Goal: Task Accomplishment & Management: Use online tool/utility

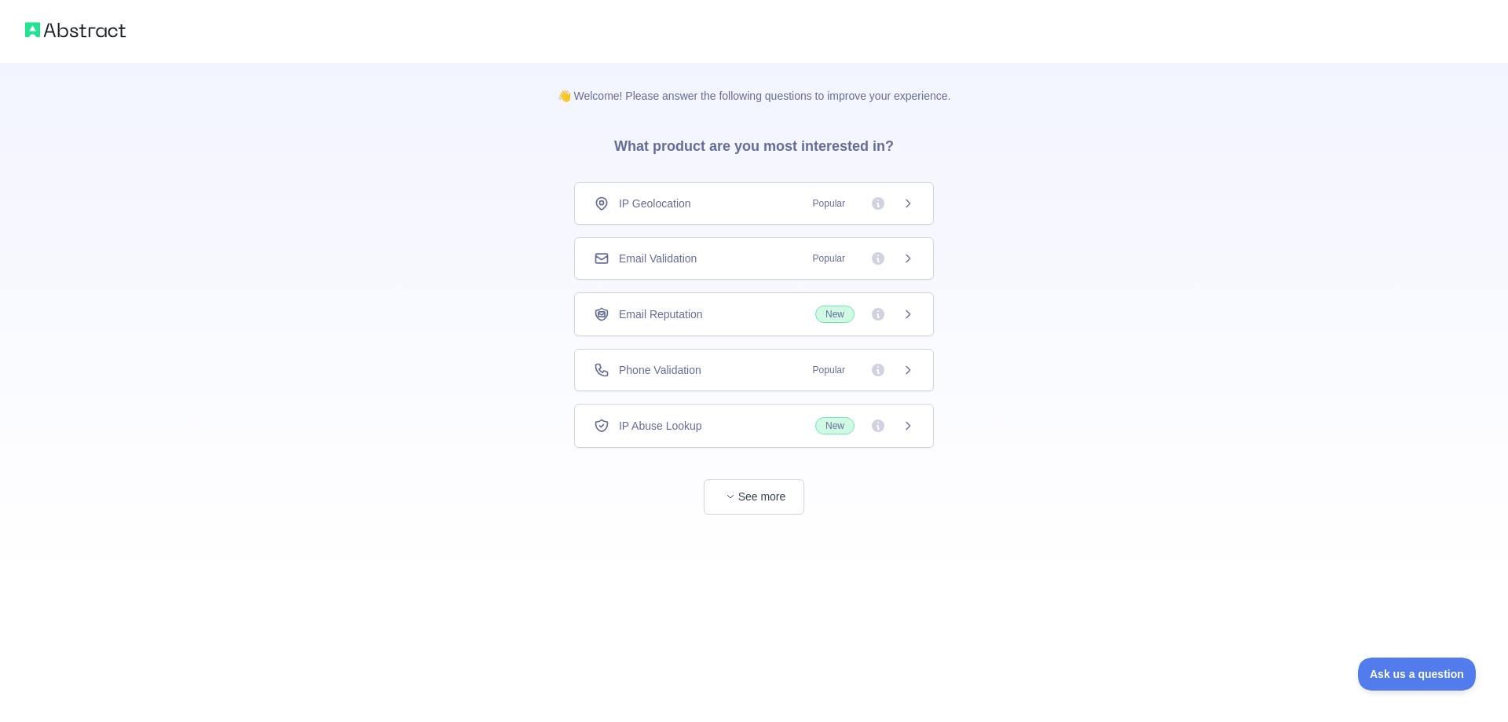
click at [902, 368] on icon at bounding box center [908, 370] width 13 height 13
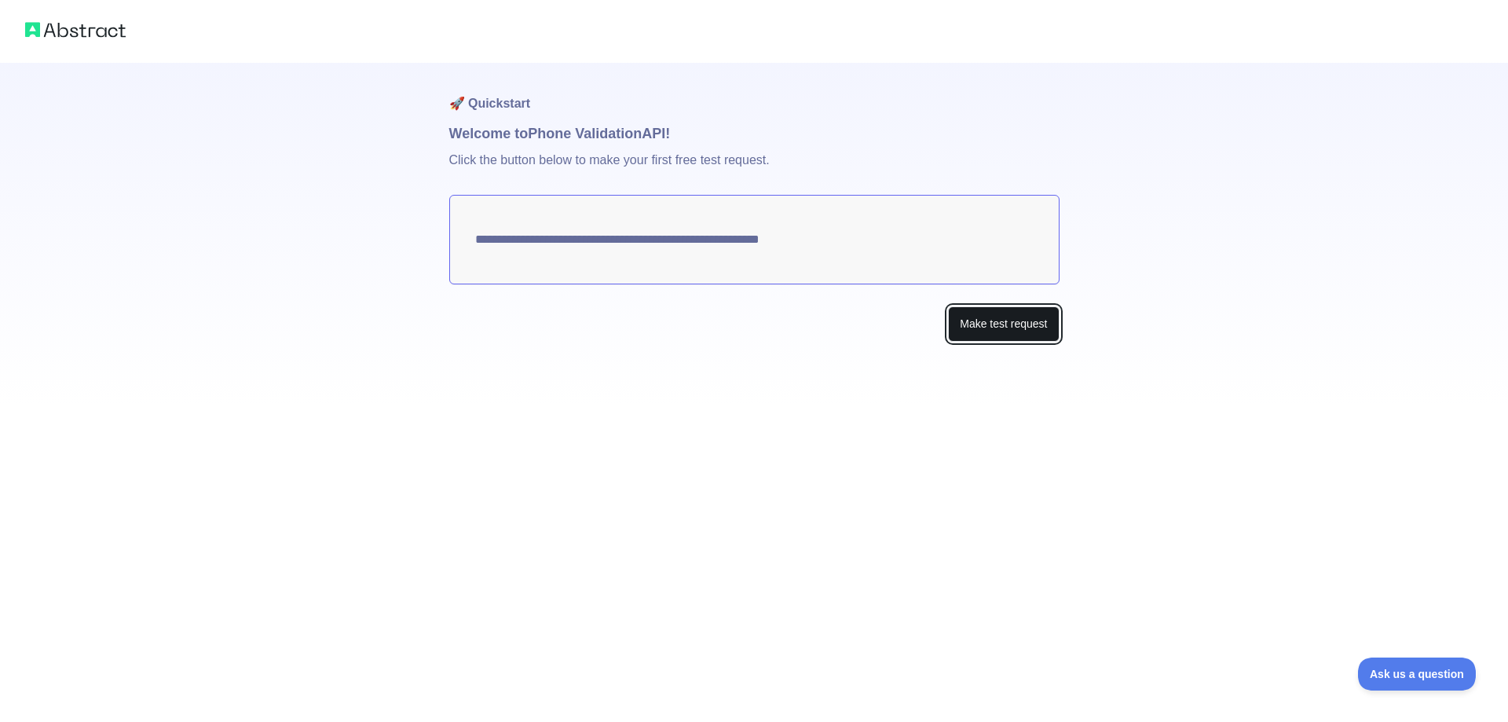
click at [1008, 337] on button "Make test request" at bounding box center [1003, 323] width 111 height 35
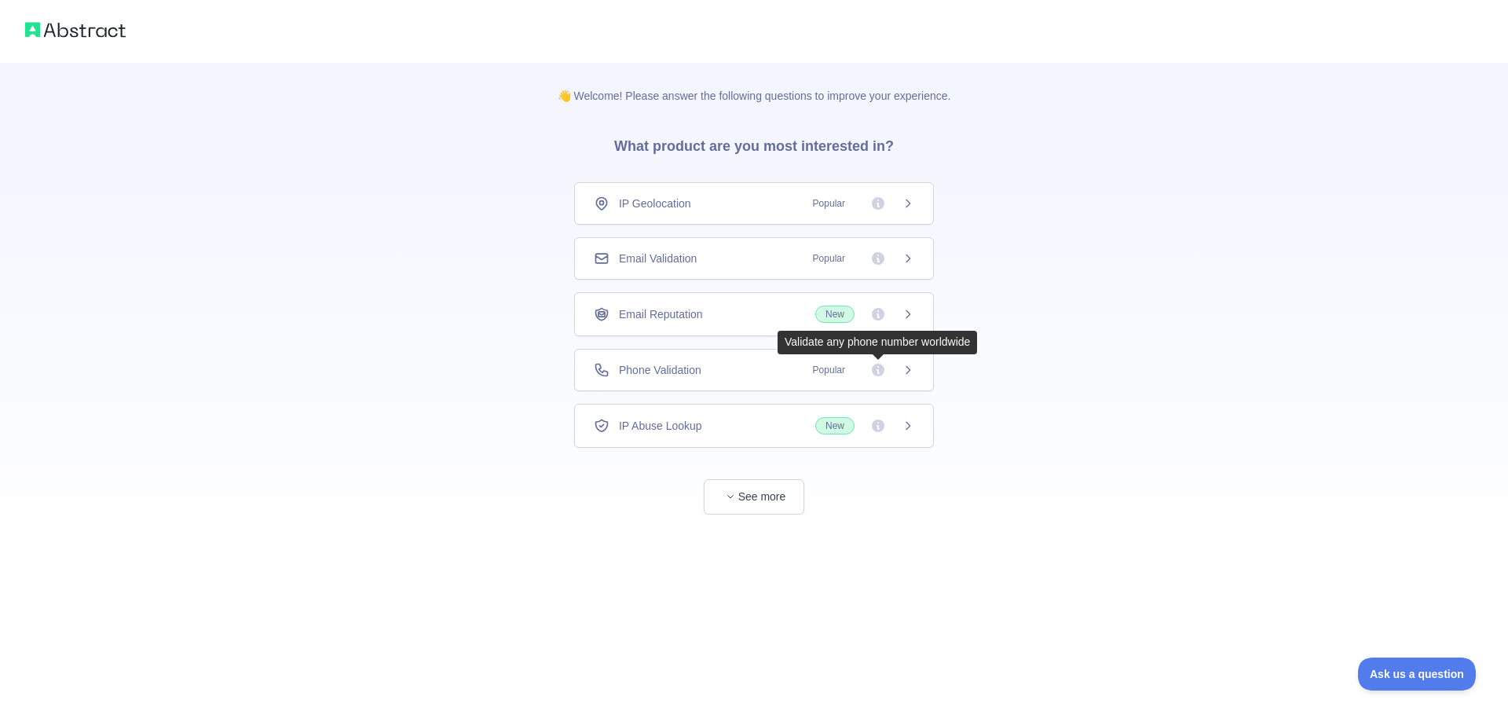
click at [898, 367] on span "Popular" at bounding box center [858, 370] width 111 height 16
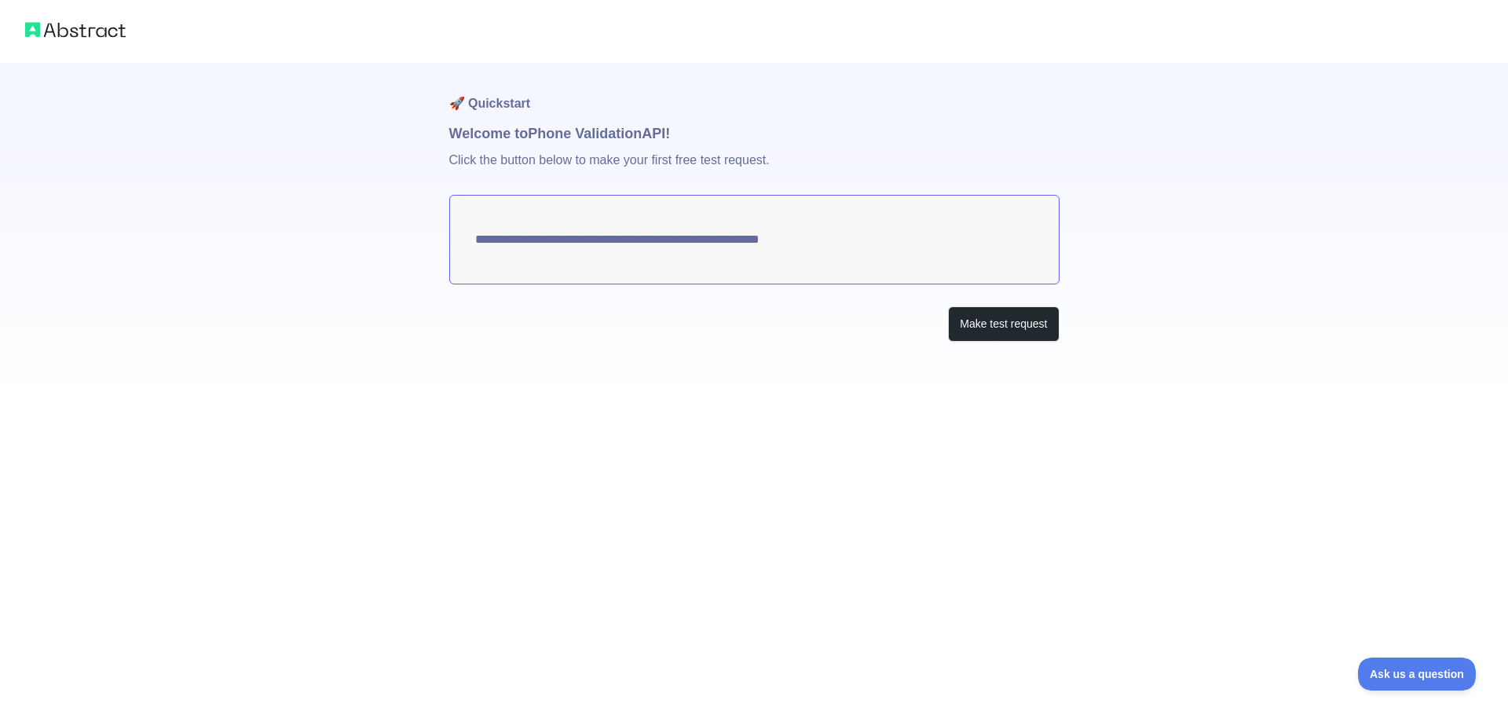
click at [812, 236] on textarea "**********" at bounding box center [754, 240] width 610 height 90
click at [988, 327] on button "Make test request" at bounding box center [1003, 323] width 111 height 35
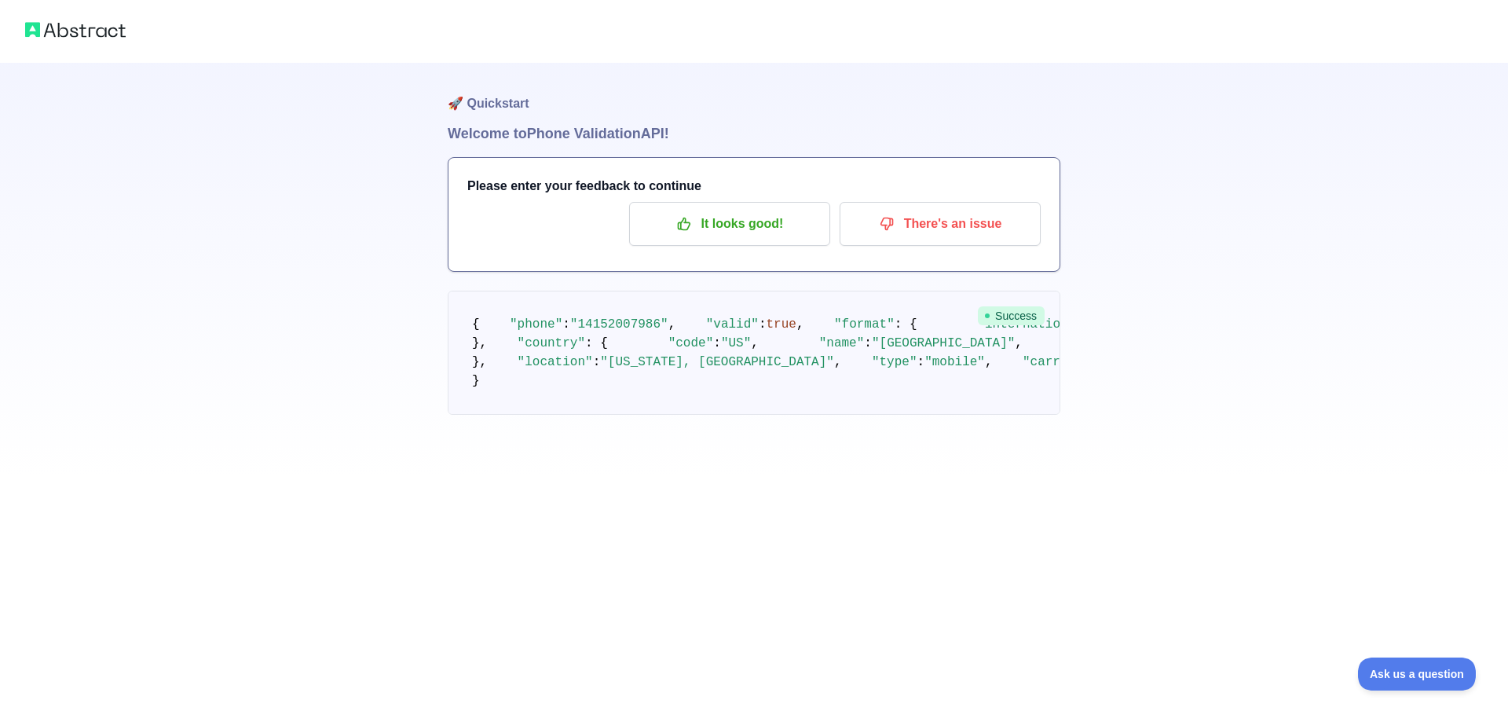
click at [57, 32] on img at bounding box center [75, 30] width 101 height 22
click at [29, 45] on div at bounding box center [754, 31] width 1508 height 63
click at [1439, 680] on button "Ask us a question" at bounding box center [1409, 671] width 118 height 33
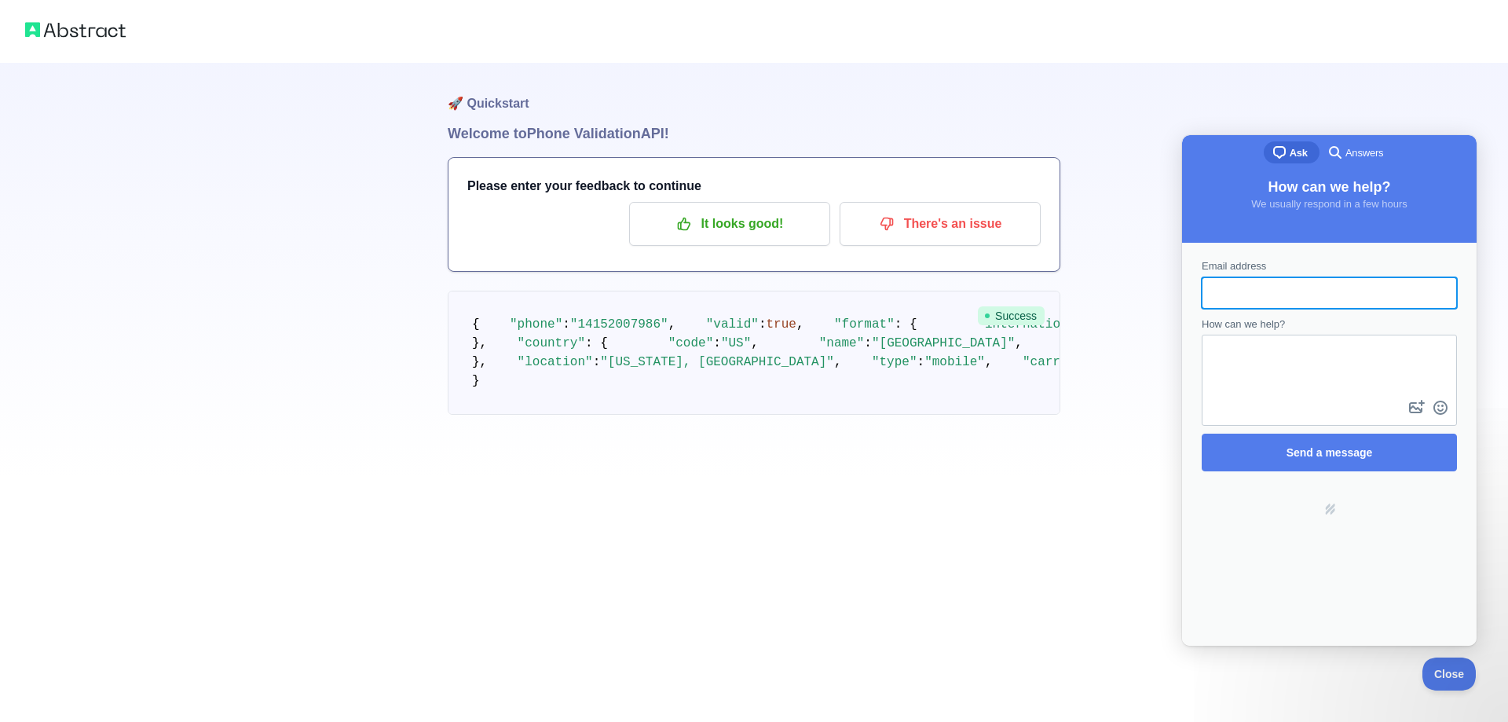
click at [59, 37] on img at bounding box center [75, 30] width 101 height 22
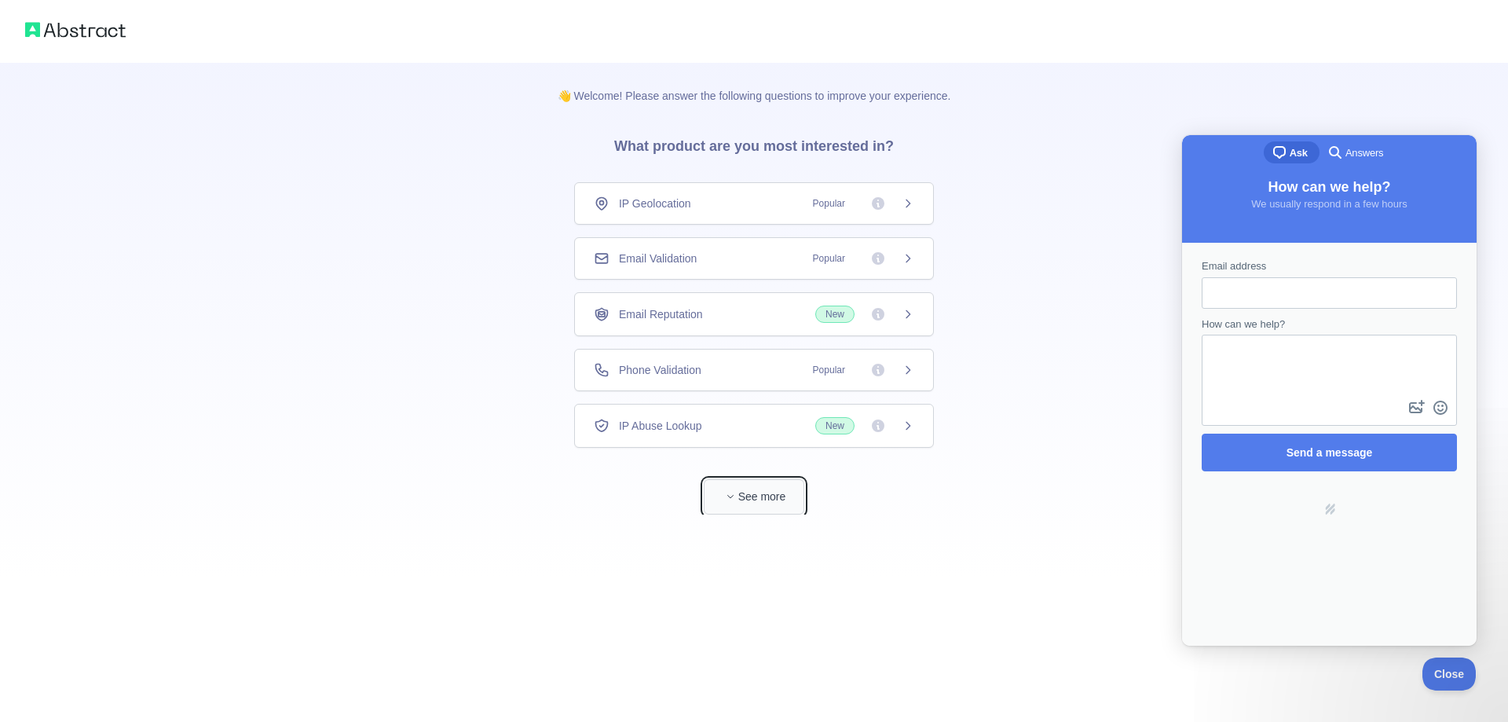
click at [744, 507] on button "See more" at bounding box center [754, 496] width 101 height 35
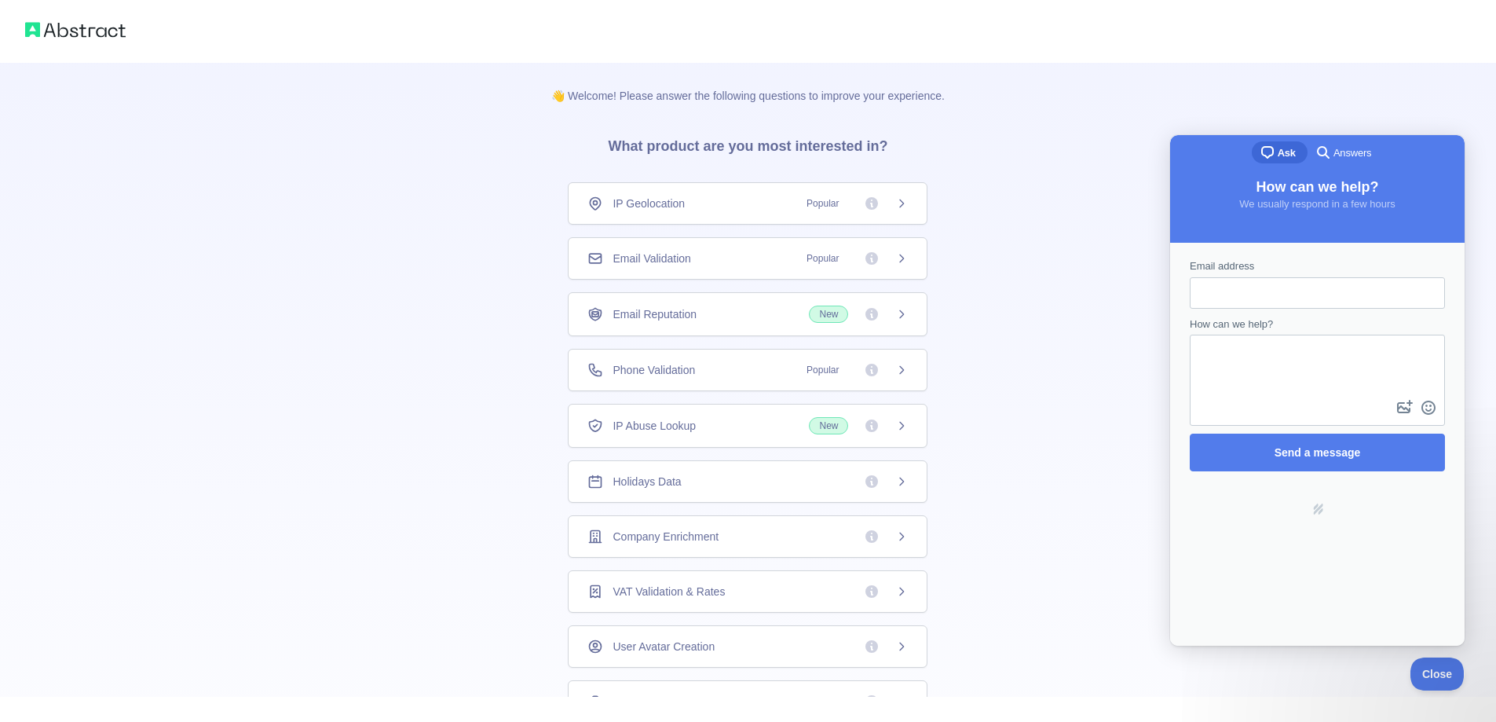
click at [903, 437] on div "IP Abuse Lookup New" at bounding box center [748, 426] width 360 height 44
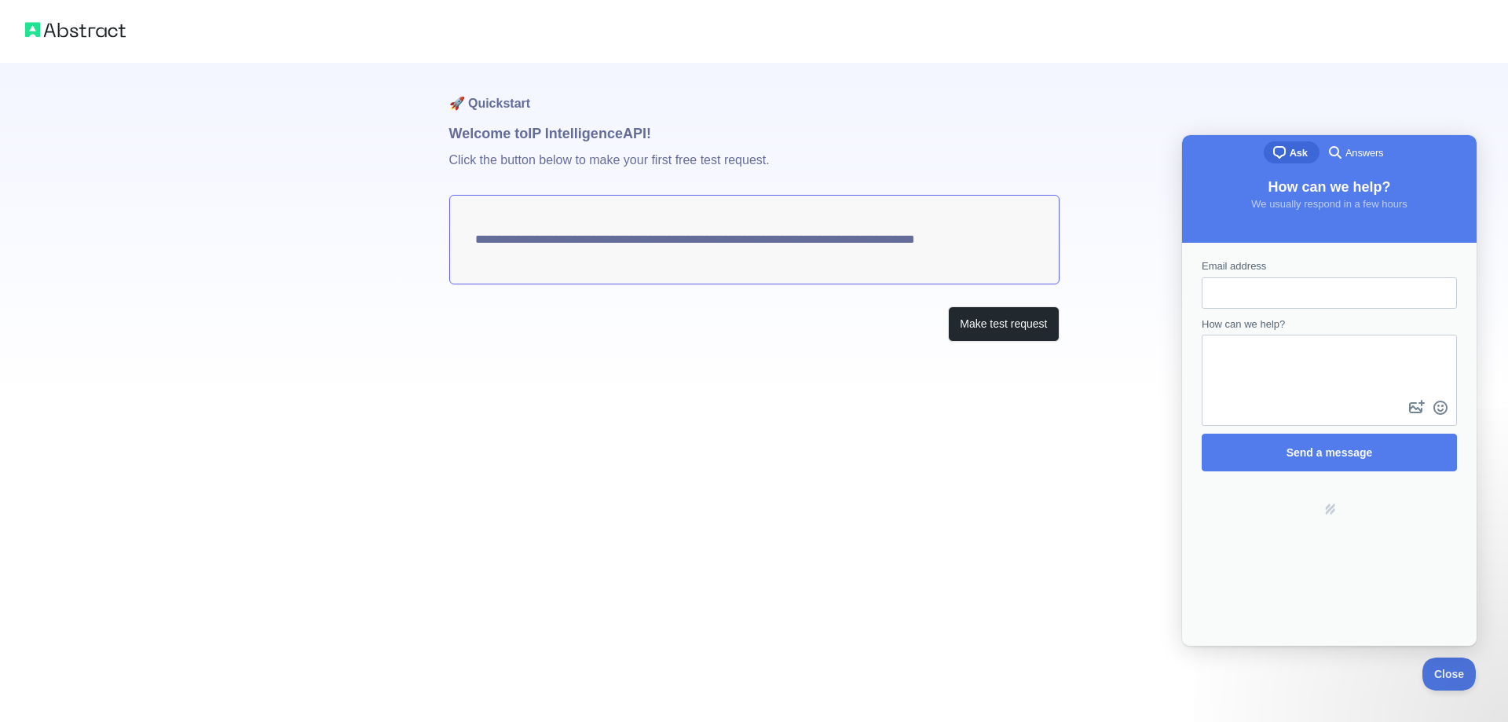
click at [793, 244] on textarea "**********" at bounding box center [754, 240] width 610 height 90
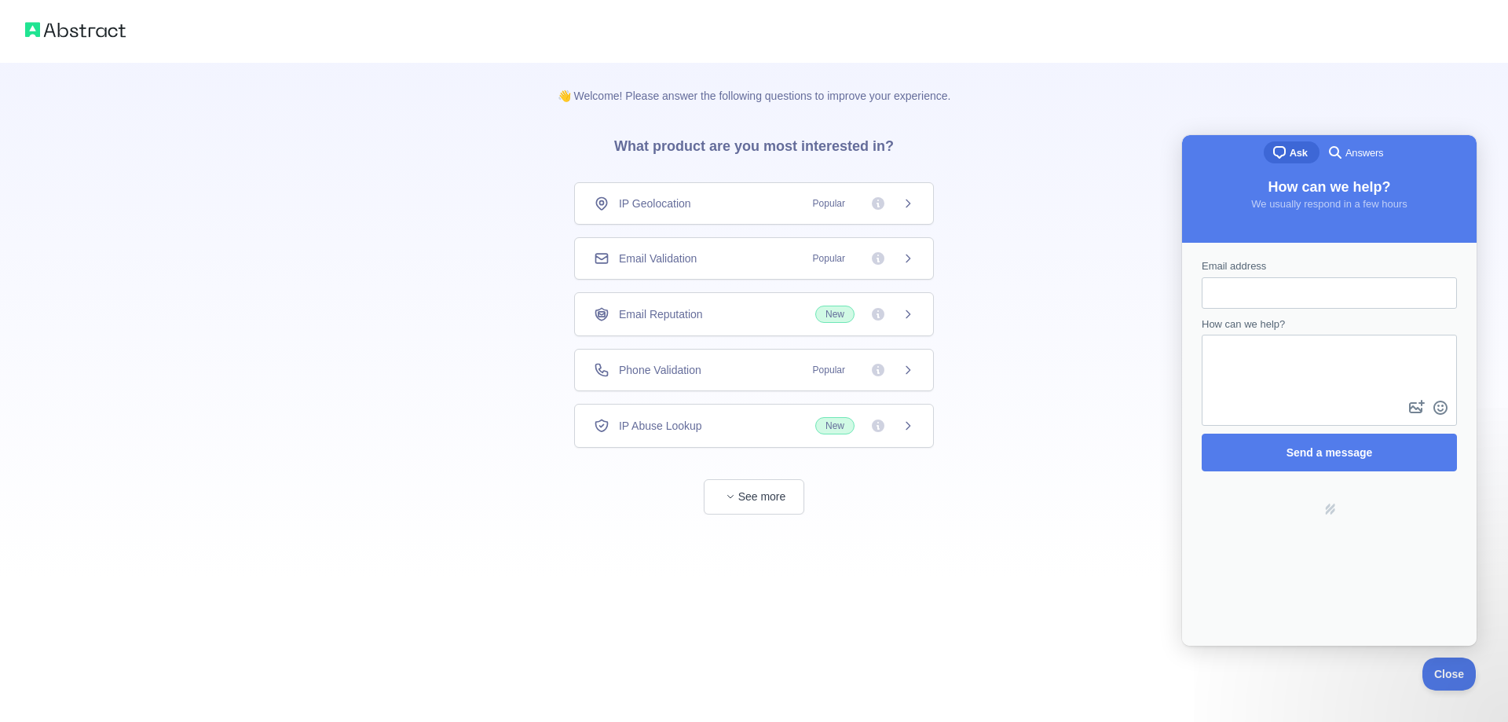
click at [903, 353] on div "Phone Validation Popular" at bounding box center [754, 370] width 360 height 42
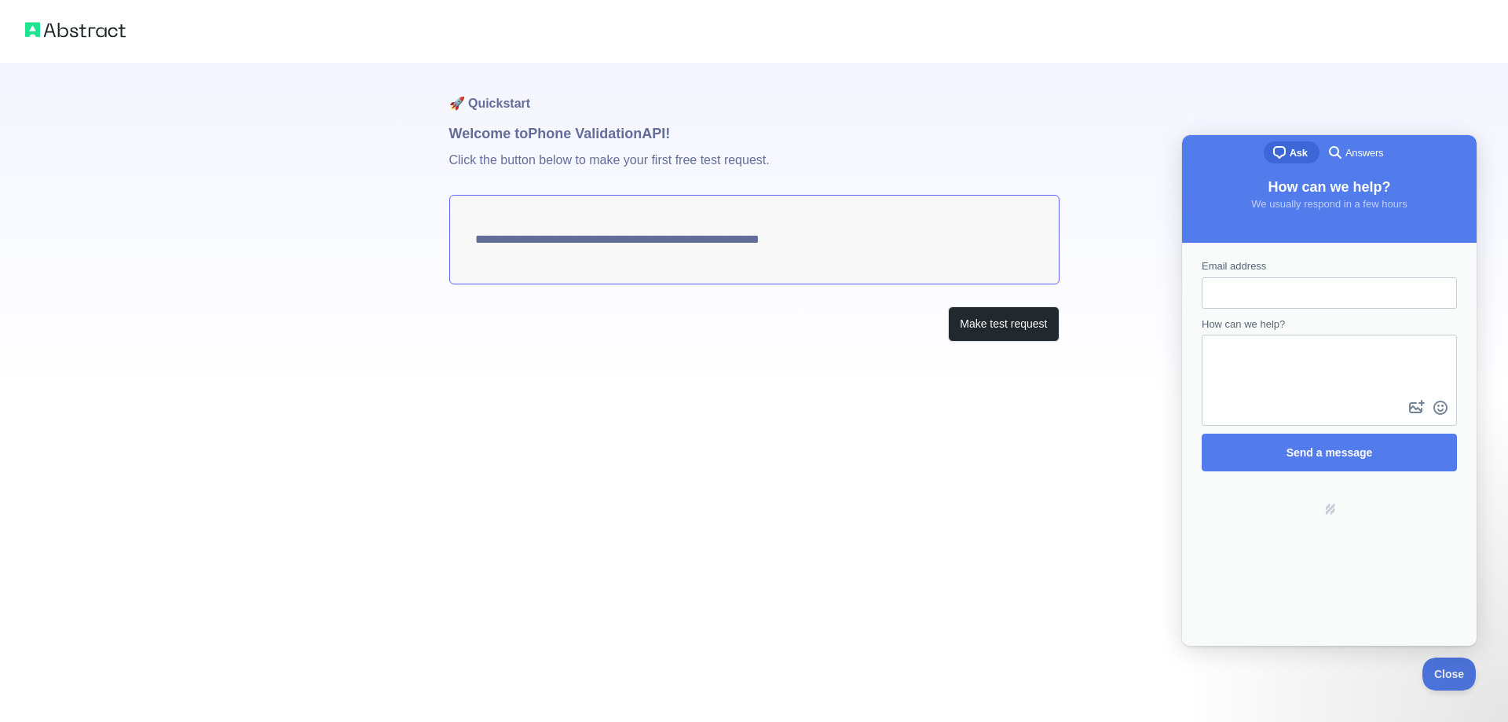
click at [101, 34] on img at bounding box center [75, 30] width 101 height 22
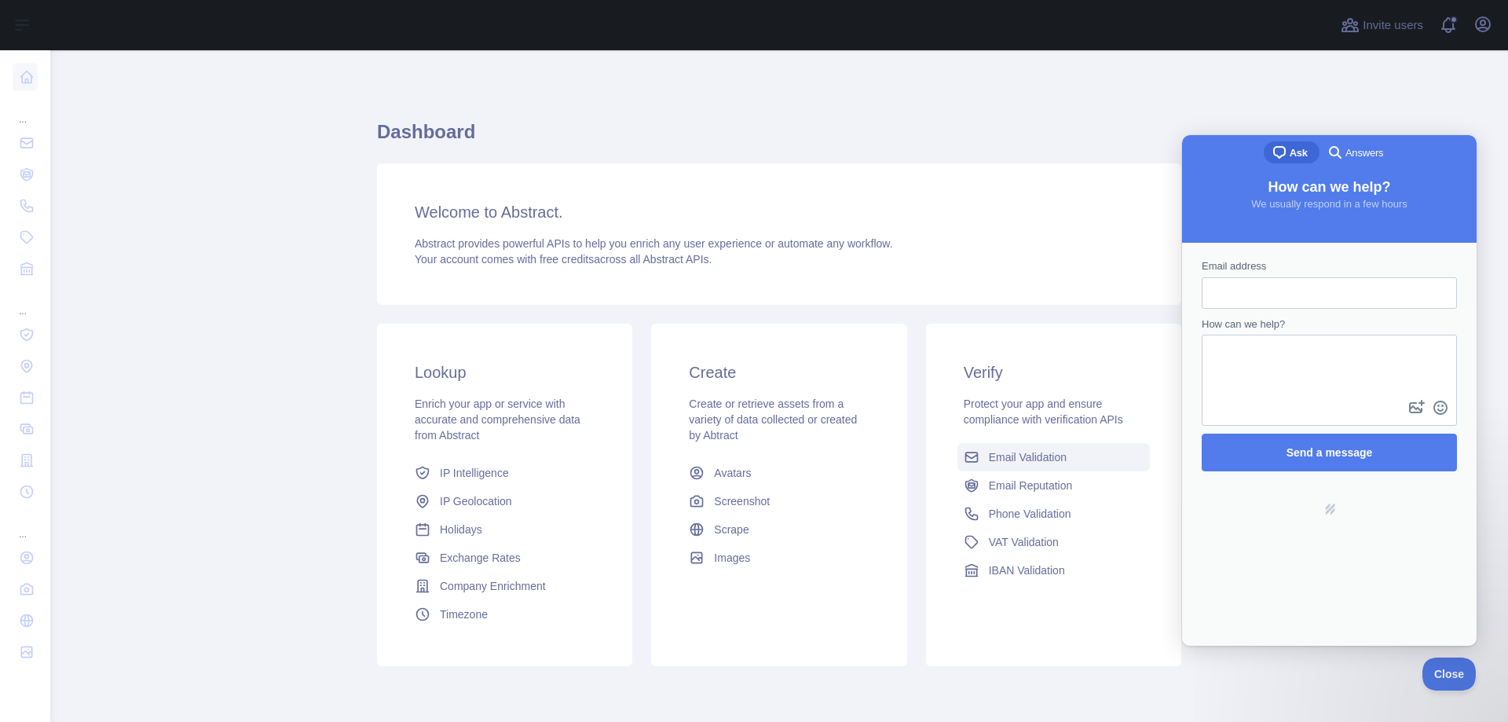
click at [1028, 456] on span "Email Validation" at bounding box center [1028, 457] width 78 height 16
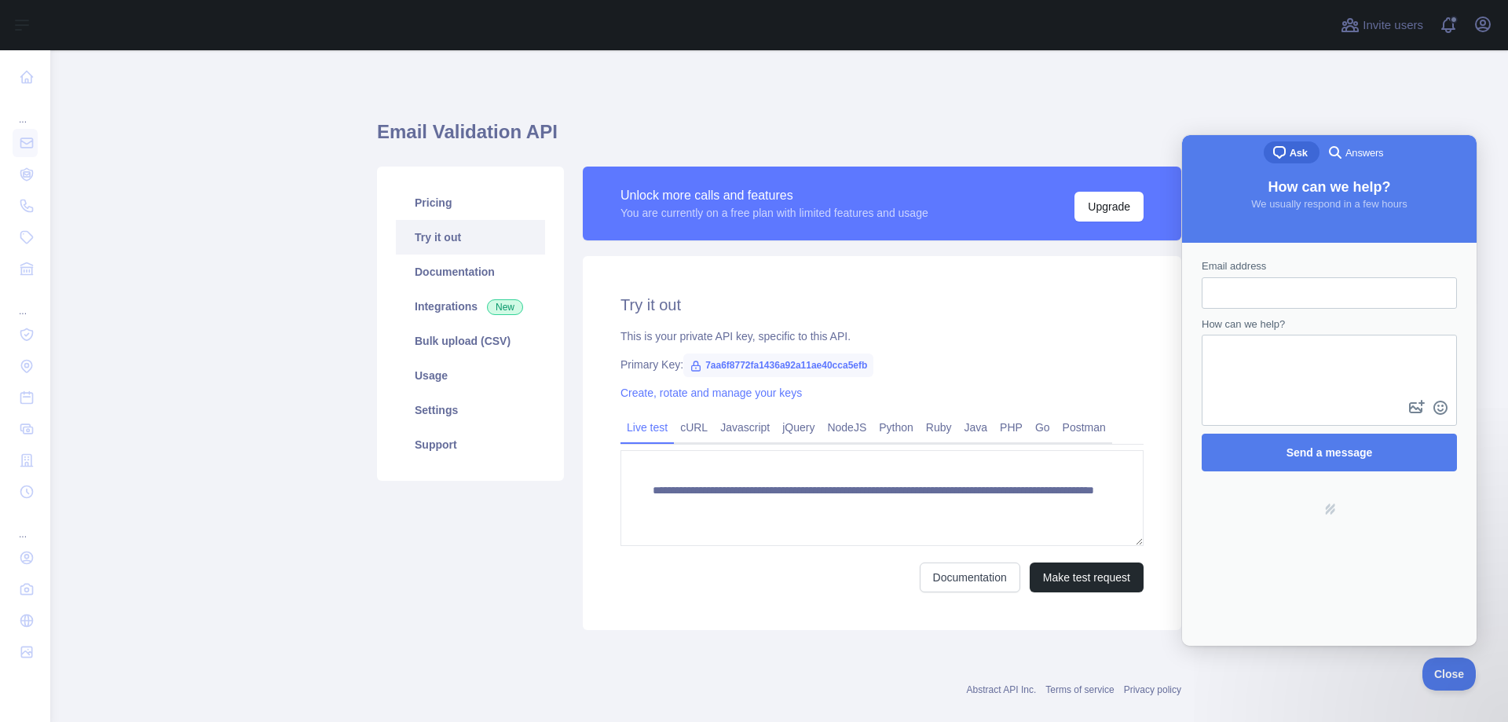
click at [758, 359] on span "7aa6f8772fa1436a92a11ae40cca5efb" at bounding box center [778, 365] width 190 height 24
copy span "7aa6f8772fa1436a92a11ae40cca5efb"
